Goal: Contribute content: Contribute content

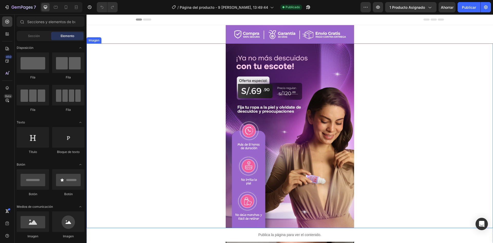
click at [279, 98] on img at bounding box center [290, 135] width 128 height 184
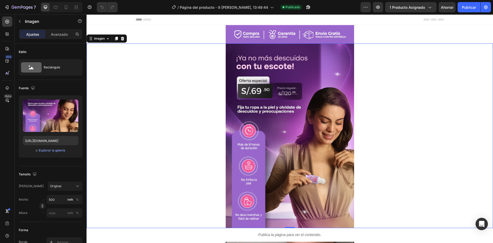
scroll to position [26, 0]
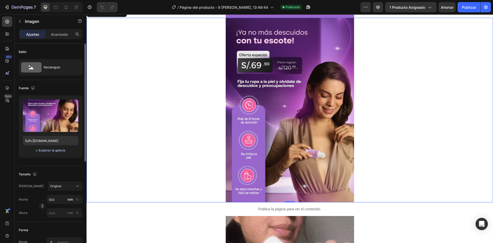
click at [56, 150] on font "Explorar la galería" at bounding box center [52, 150] width 26 height 4
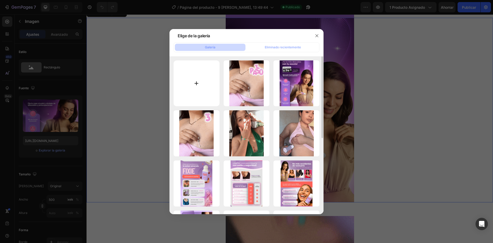
click at [194, 82] on input "file" at bounding box center [197, 83] width 46 height 46
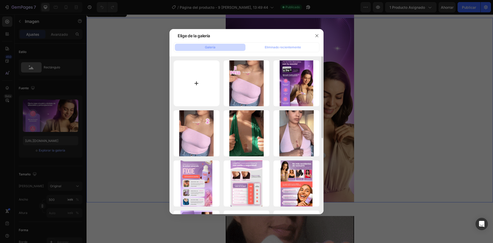
type input "C:\fakepath\S.69.jpg"
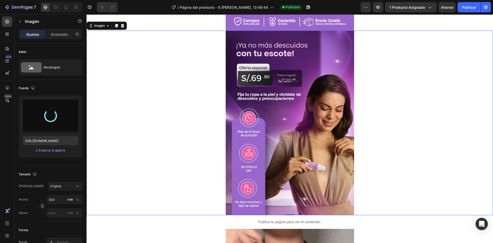
scroll to position [0, 0]
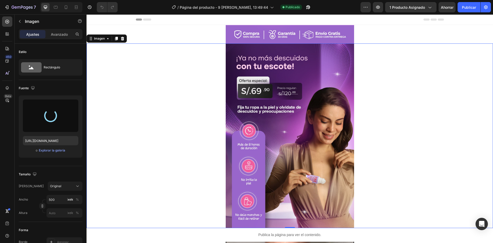
type input "[URL][DOMAIN_NAME]"
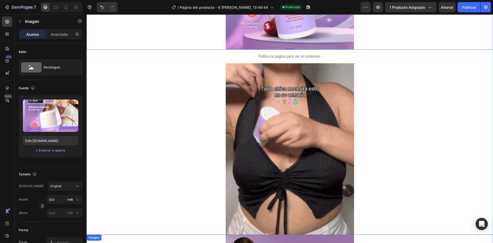
scroll to position [308, 0]
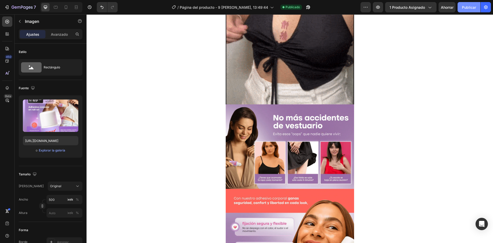
click at [467, 6] on font "Publicar" at bounding box center [469, 7] width 14 height 4
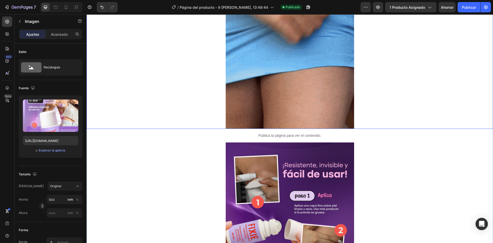
scroll to position [788, 0]
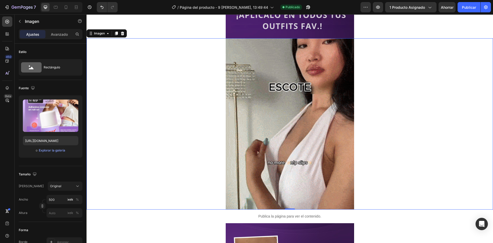
click at [315, 94] on img at bounding box center [290, 123] width 128 height 171
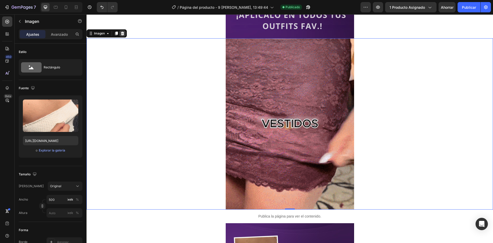
click at [124, 33] on icon at bounding box center [122, 34] width 3 height 4
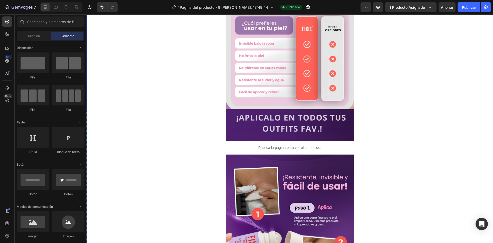
scroll to position [686, 0]
click at [294, 123] on img at bounding box center [290, 125] width 128 height 32
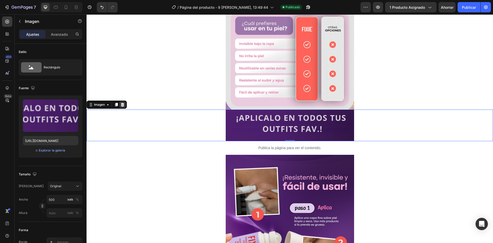
click at [122, 104] on icon at bounding box center [122, 105] width 4 height 4
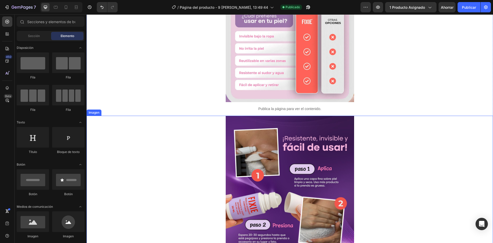
scroll to position [694, 0]
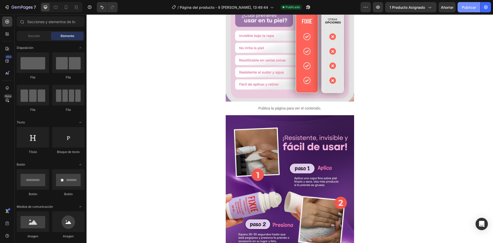
click at [472, 6] on font "Publicar" at bounding box center [469, 7] width 14 height 4
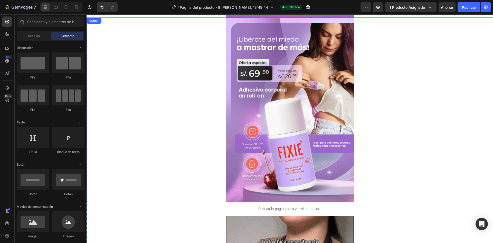
scroll to position [0, 0]
